Goal: Information Seeking & Learning: Learn about a topic

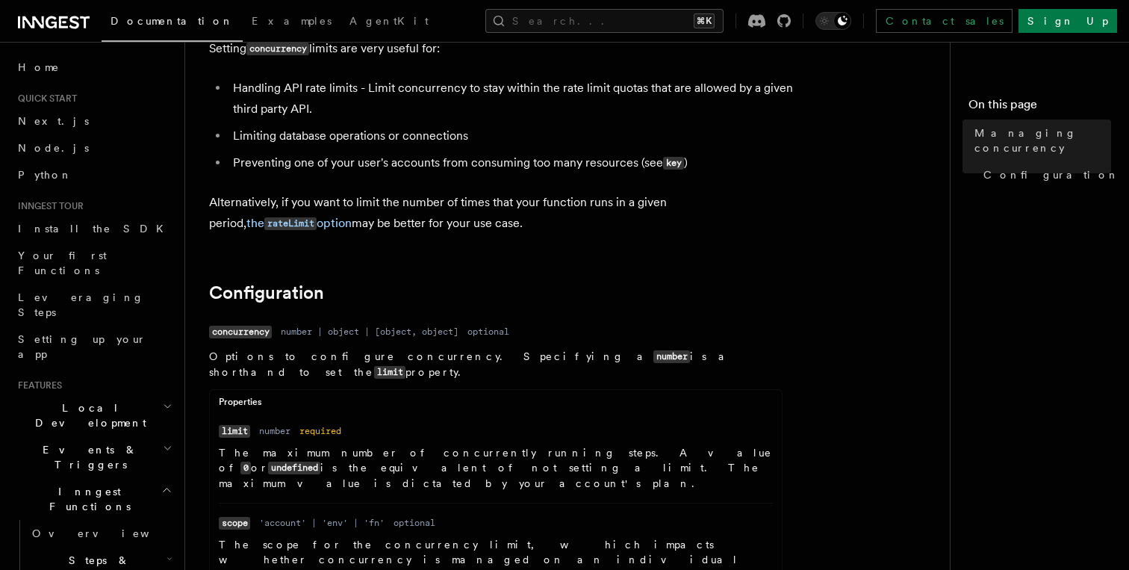
scroll to position [410, 0]
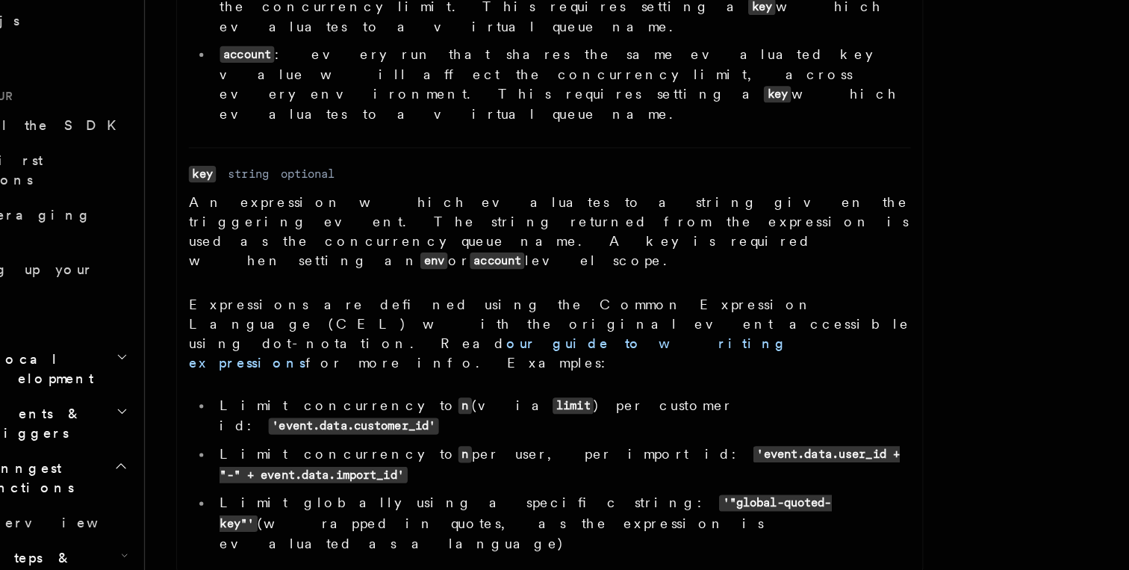
scroll to position [975, 0]
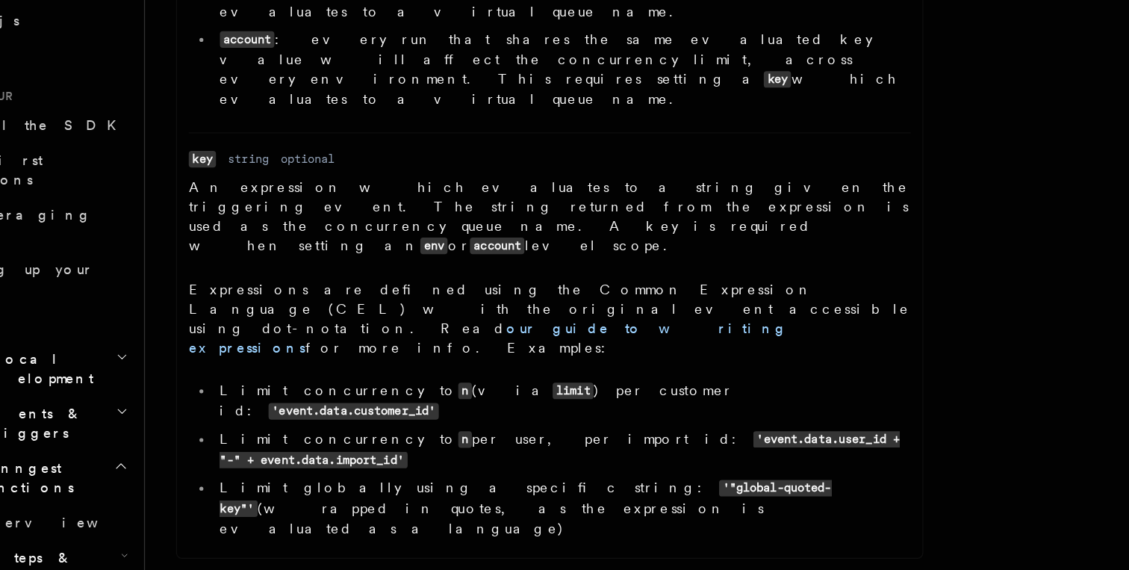
drag, startPoint x: 230, startPoint y: 373, endPoint x: 751, endPoint y: 461, distance: 528.7
copy div "The current concurrency option controls the number of concurrent steps that can…"
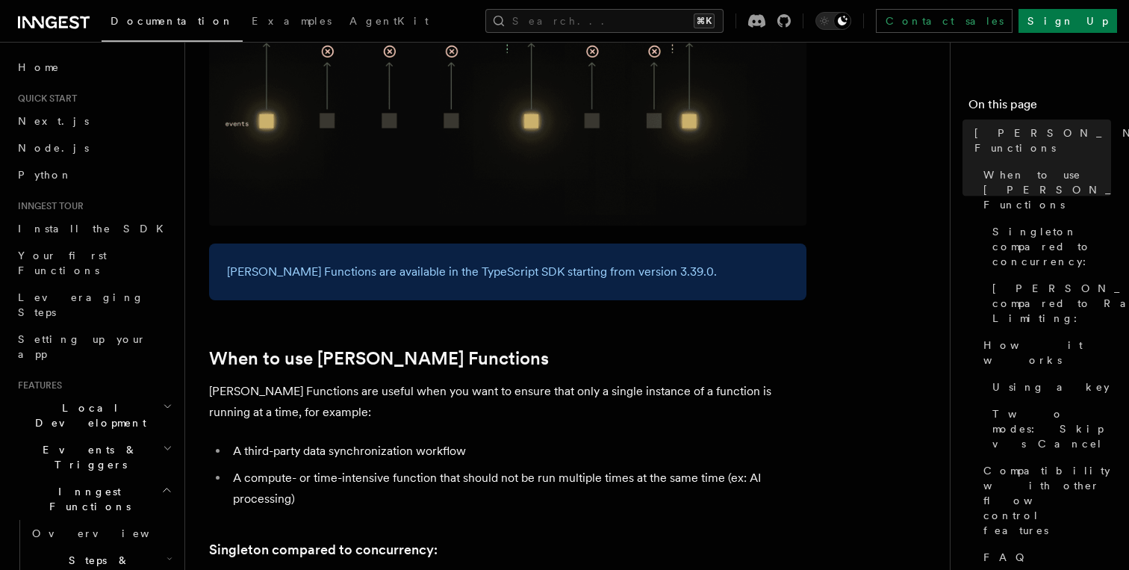
scroll to position [385, 0]
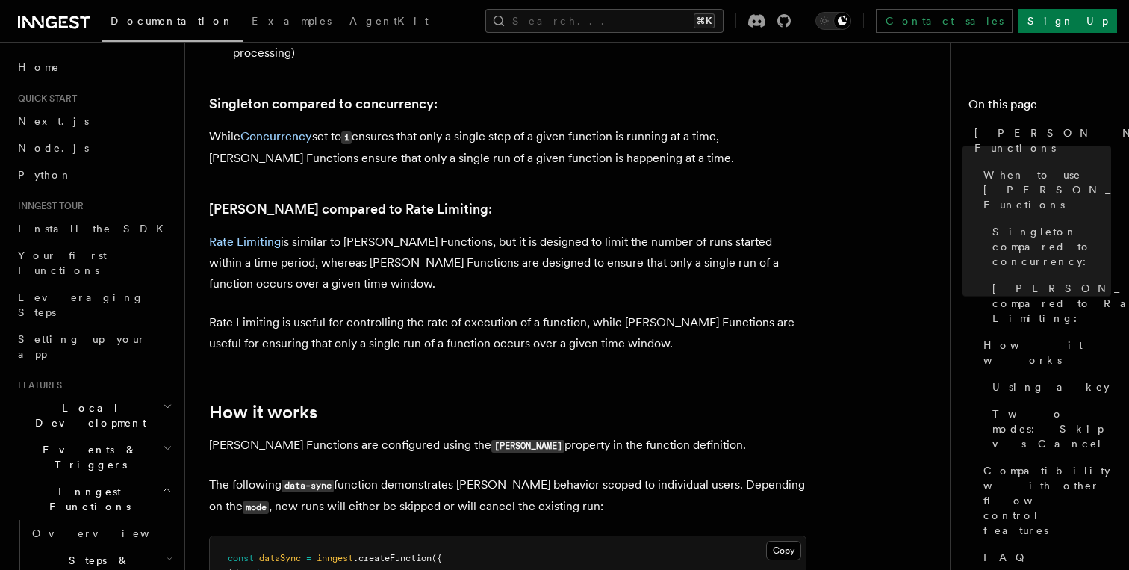
scroll to position [738, 0]
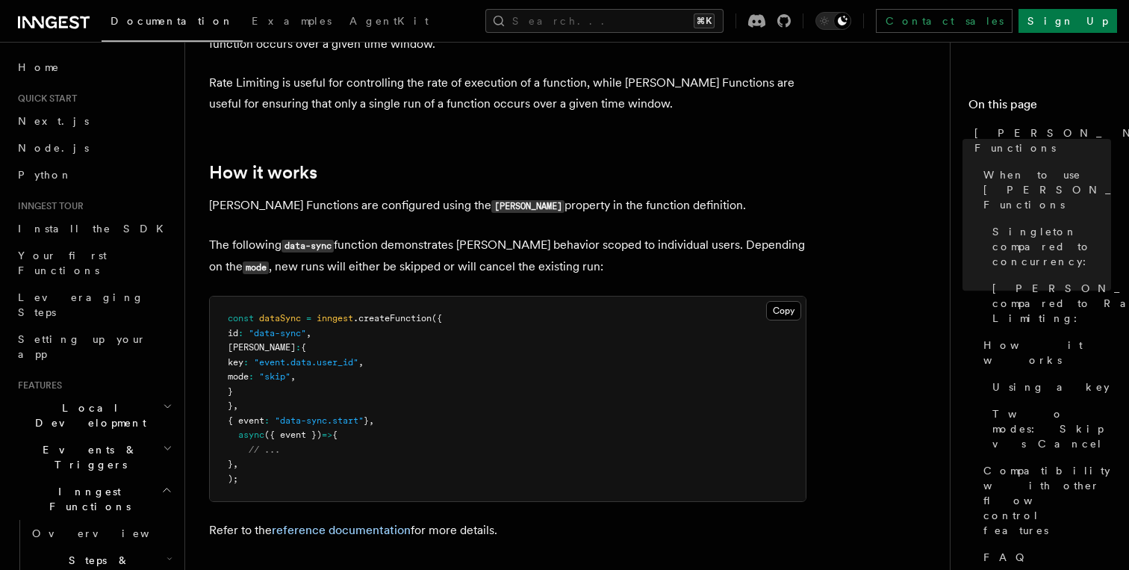
scroll to position [1034, 0]
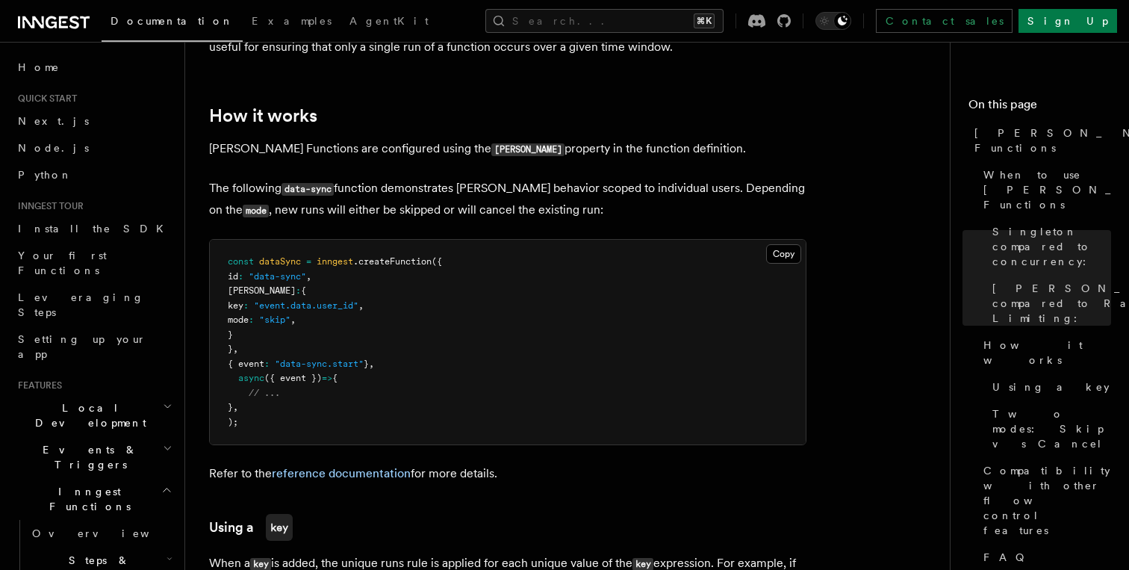
drag, startPoint x: 240, startPoint y: 273, endPoint x: 282, endPoint y: 311, distance: 56.6
click at [282, 311] on pre "const dataSync = inngest .createFunction ({ id : "data-sync" , [PERSON_NAME] : …" at bounding box center [508, 342] width 596 height 205
copy code "[PERSON_NAME] : { key : "event.data.user_id" , mode : "skip" , }"
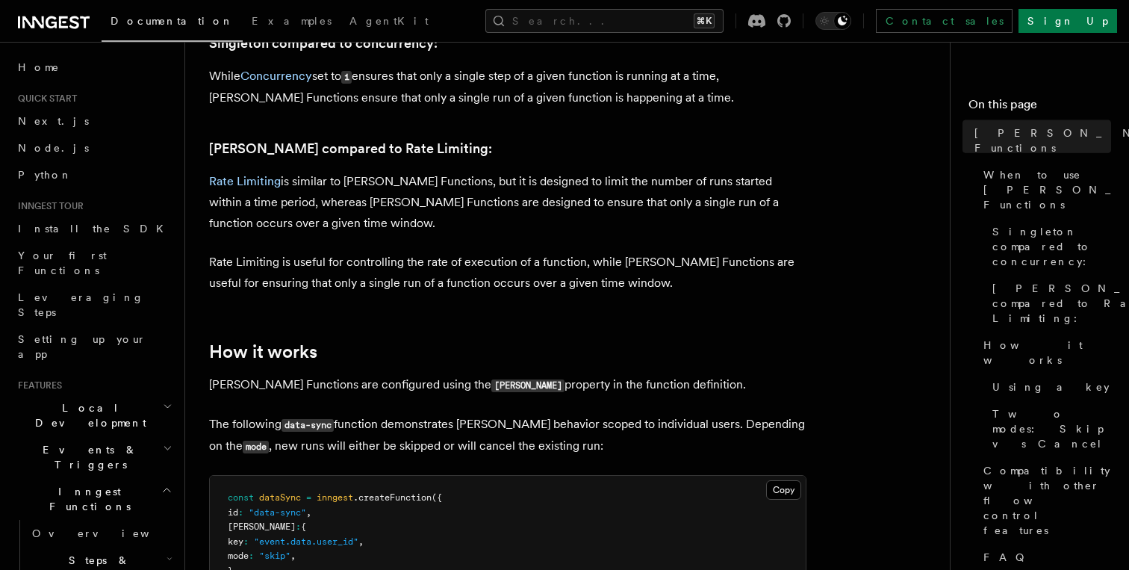
scroll to position [926, 0]
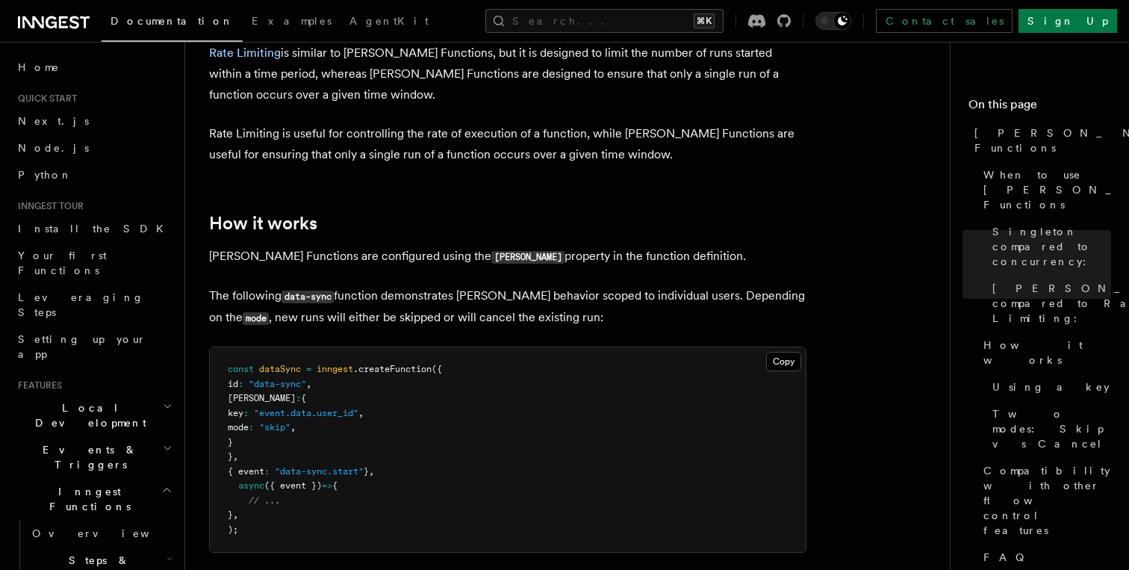
click at [583, 127] on p "Rate Limiting is useful for controlling the rate of execution of a function, wh…" at bounding box center [507, 144] width 597 height 42
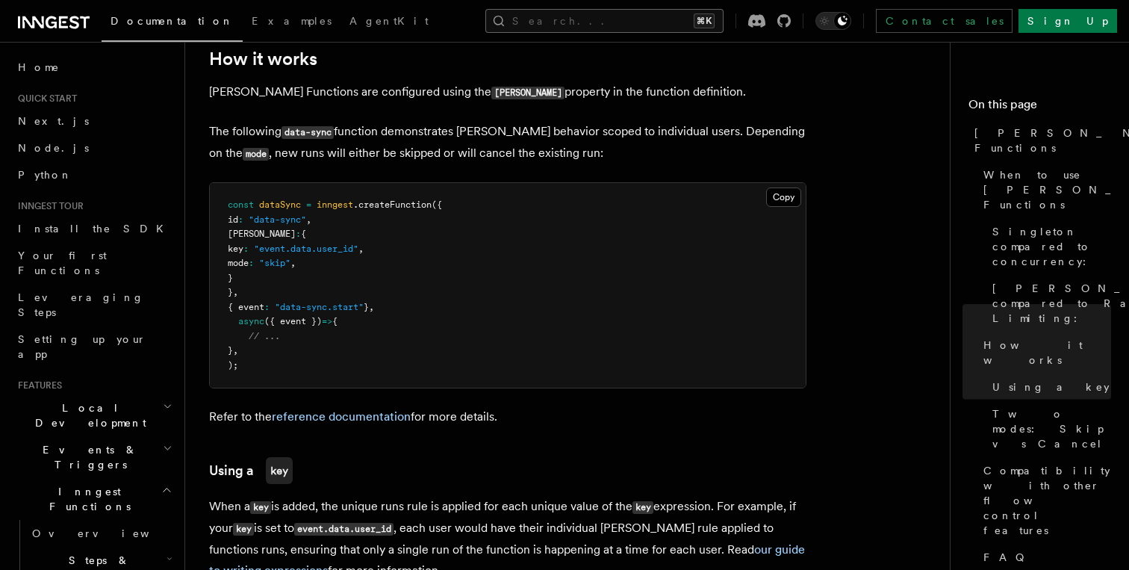
scroll to position [1047, 0]
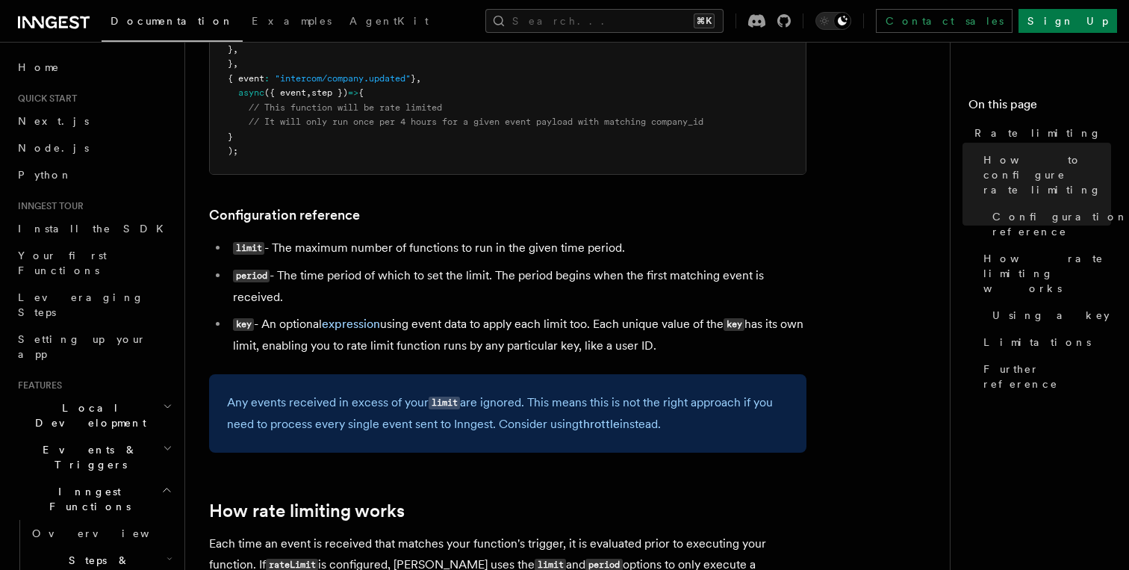
scroll to position [494, 0]
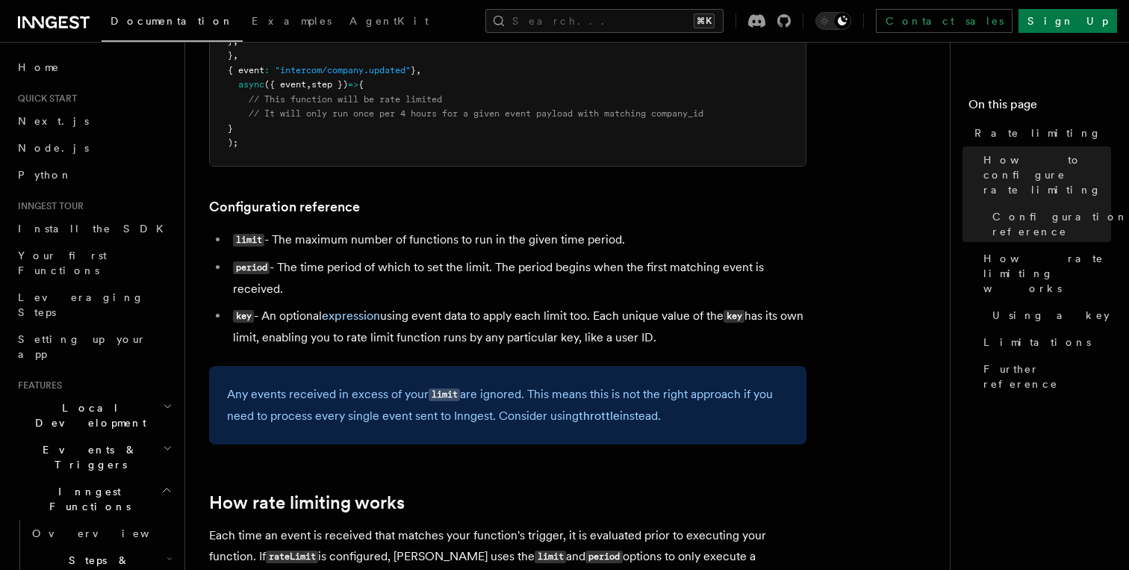
click at [692, 143] on pre "export default inngest .createFunction ( { id : "synchronize-data" , rateLimit …" at bounding box center [508, 41] width 596 height 249
